Goal: Check status: Check status

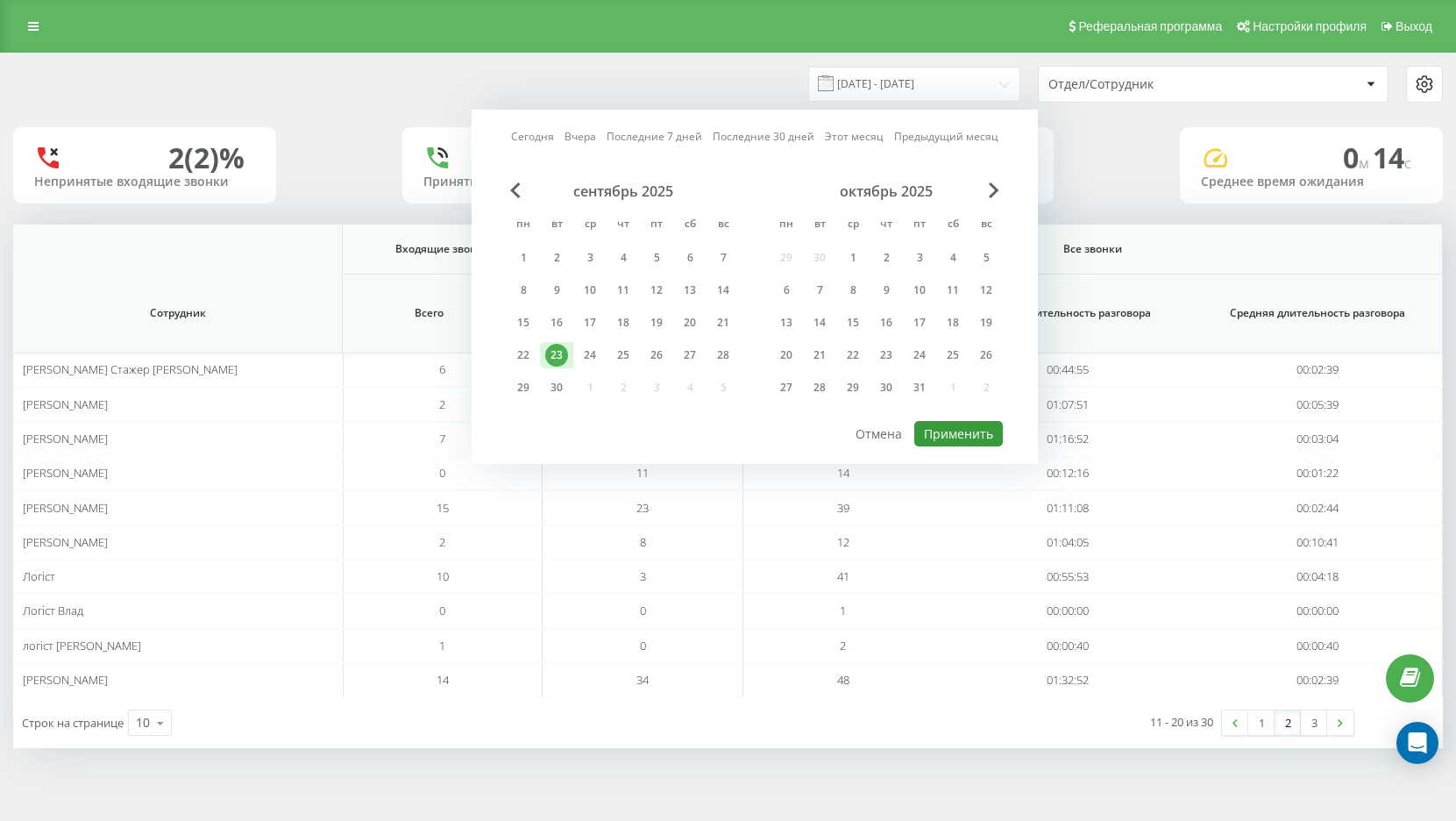
click at [967, 426] on button "Применить" at bounding box center [959, 434] width 88 height 26
type input "[DATE] - [DATE]"
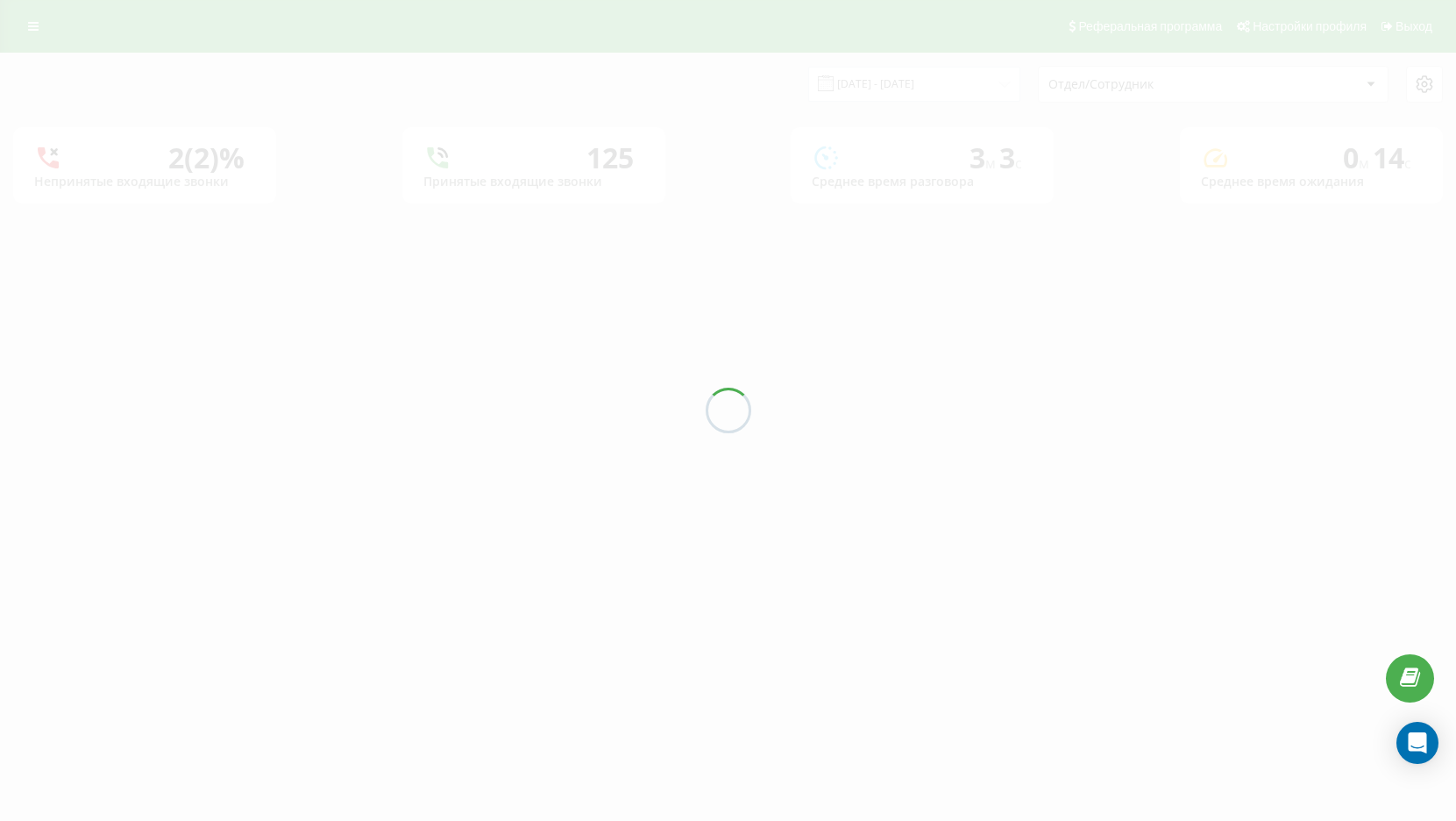
click at [967, 426] on div at bounding box center [728, 410] width 1456 height 821
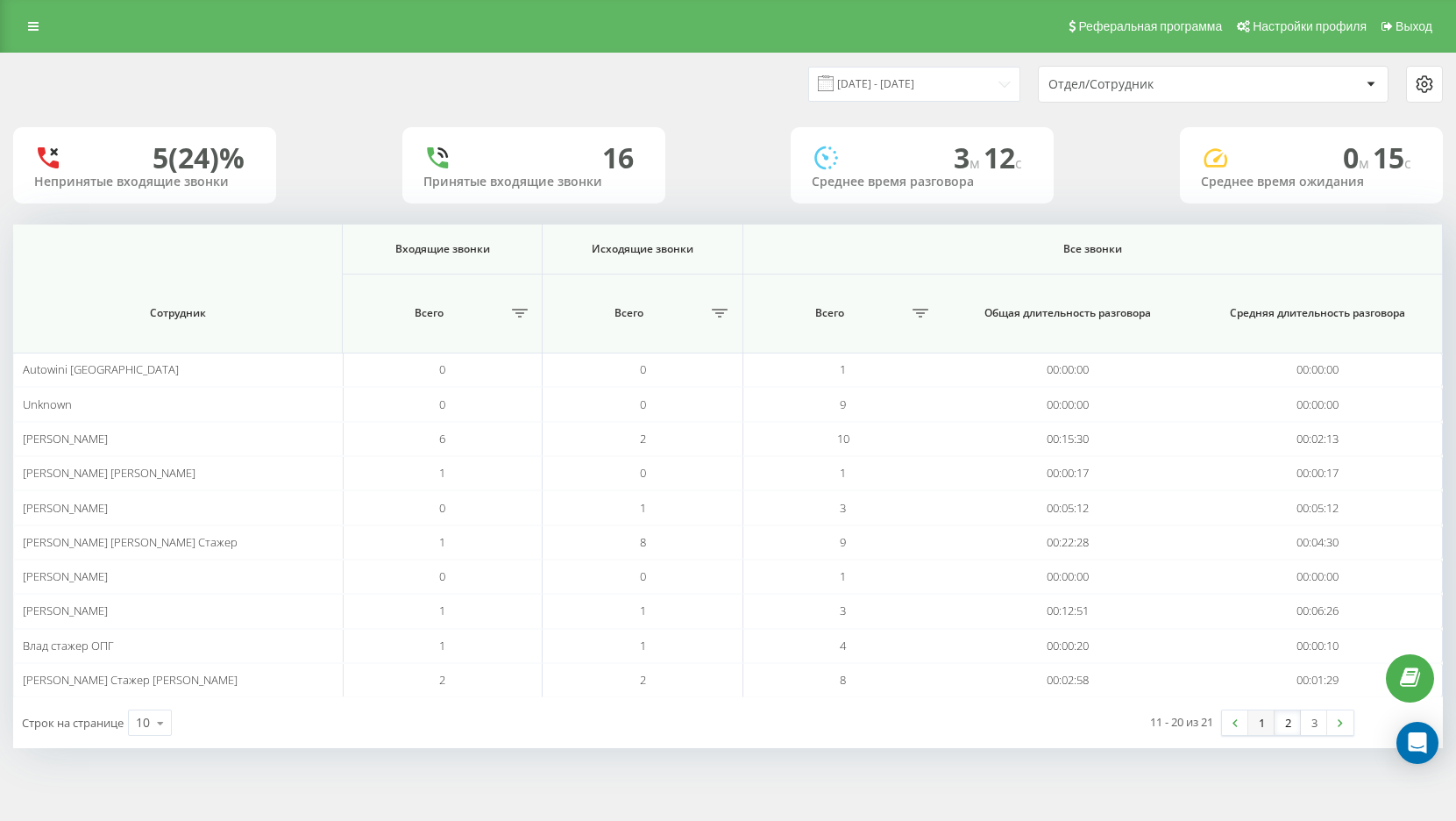
click at [1261, 724] on link "1" at bounding box center [1261, 722] width 27 height 25
click at [0, 0] on div at bounding box center [0, 0] width 0 height 0
click at [1283, 726] on link "2" at bounding box center [1287, 722] width 27 height 25
click at [1310, 718] on link "3" at bounding box center [1313, 722] width 27 height 25
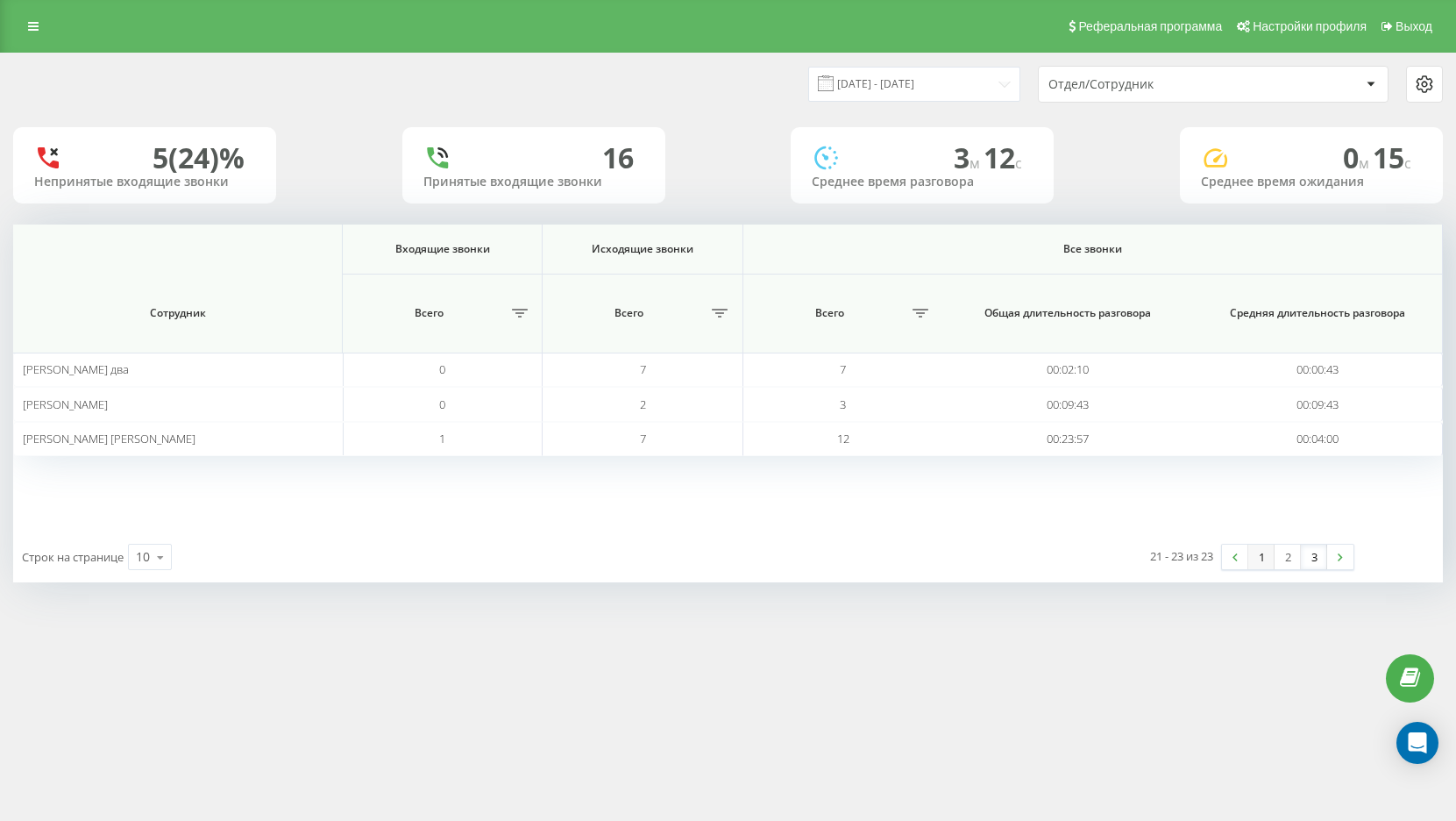
click at [1268, 558] on link "1" at bounding box center [1261, 557] width 27 height 25
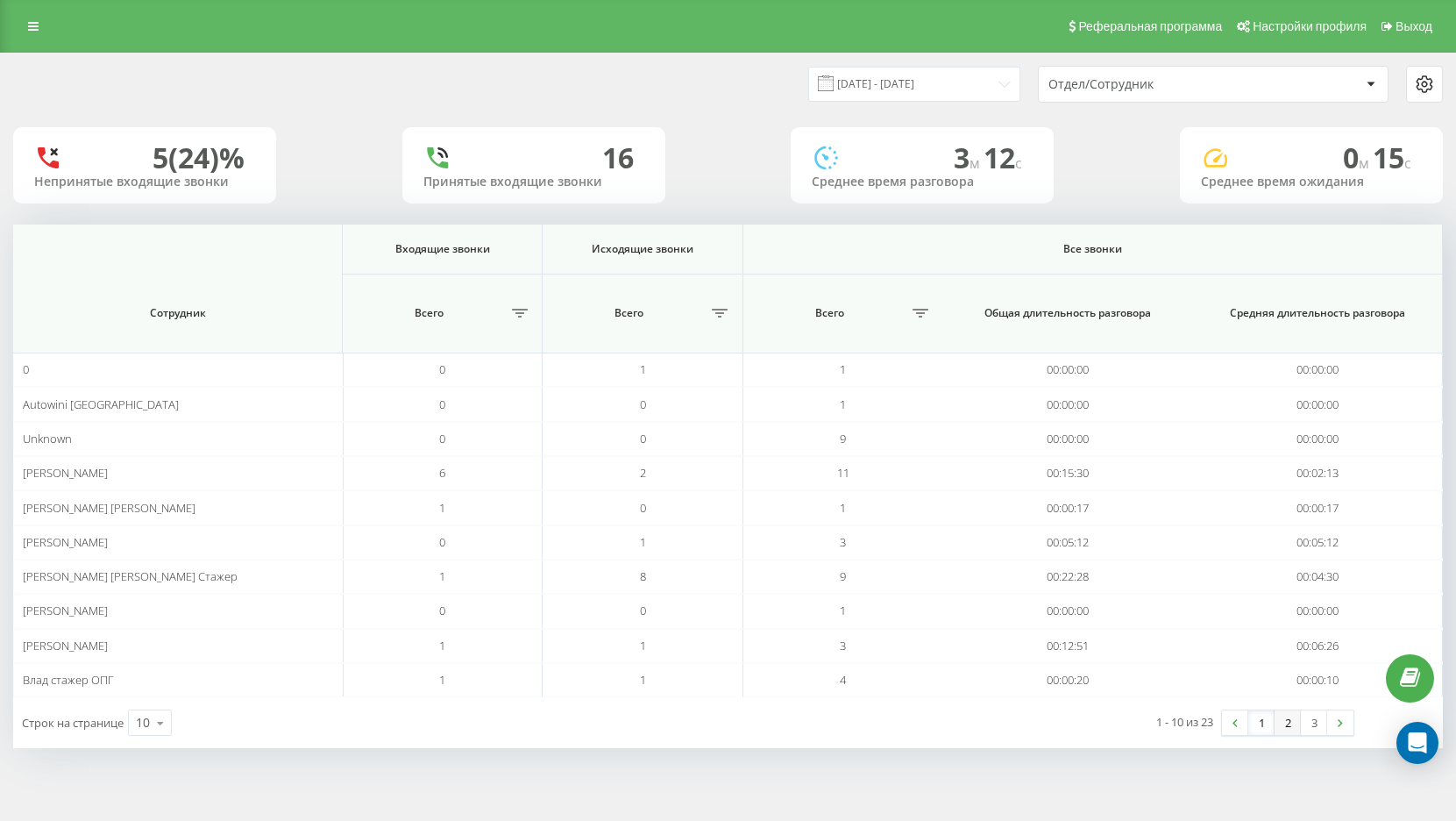
click at [1286, 725] on link "2" at bounding box center [1287, 722] width 27 height 25
